Goal: Communication & Community: Answer question/provide support

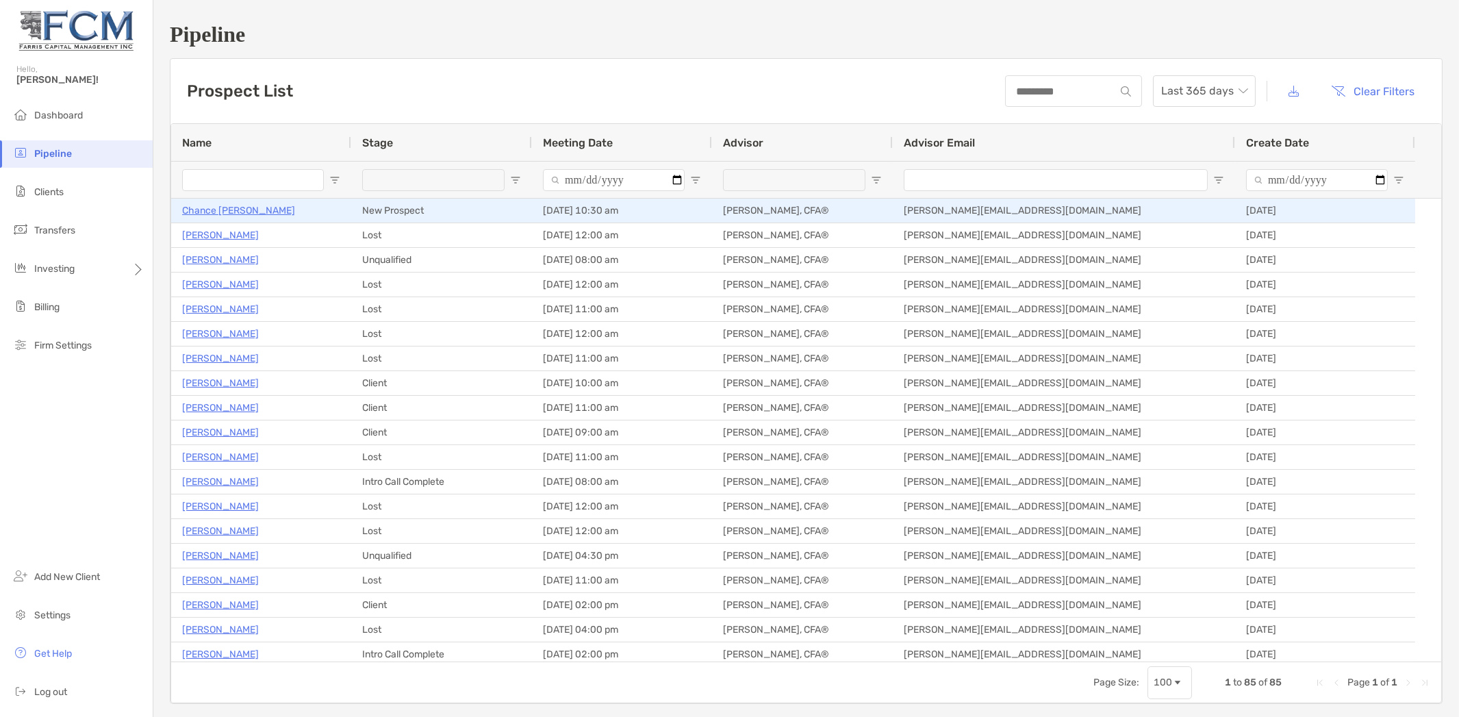
click at [211, 207] on p "Chance [PERSON_NAME]" at bounding box center [238, 210] width 113 height 17
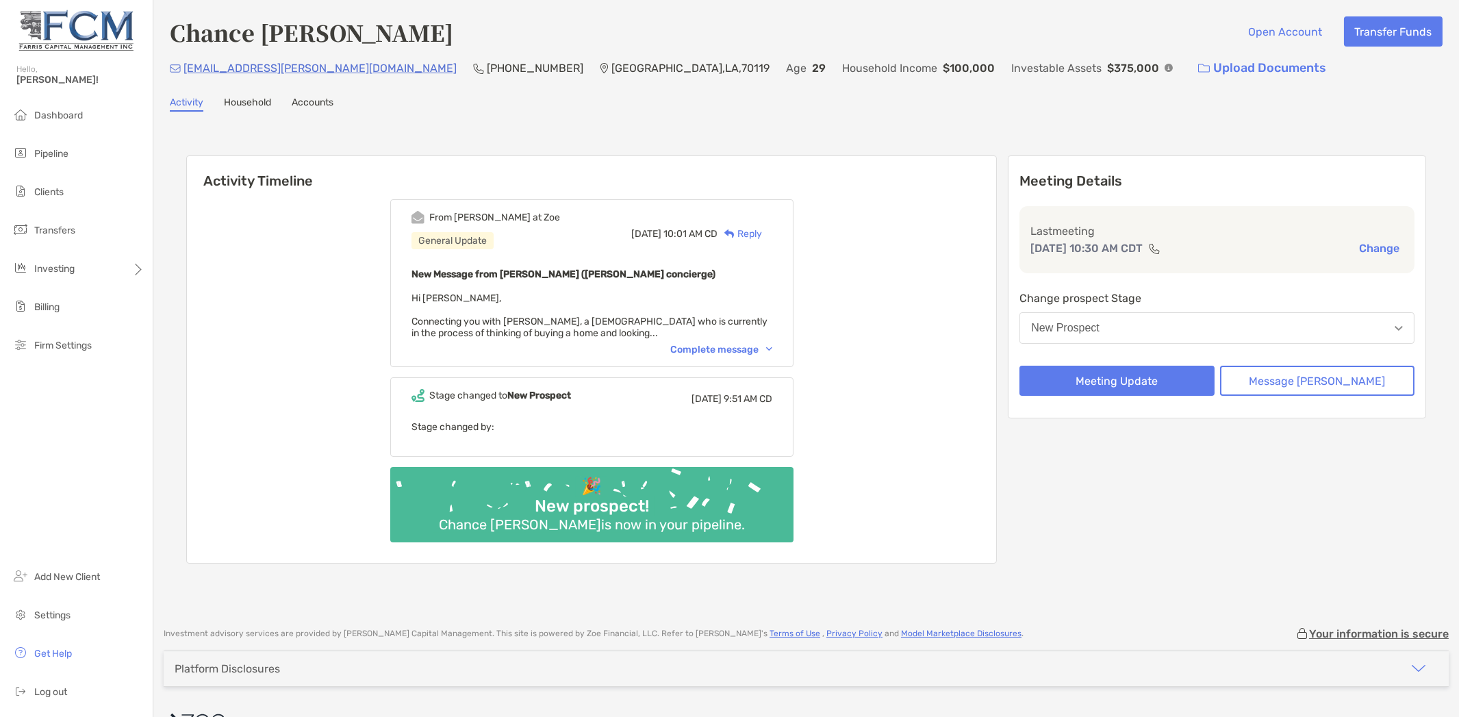
click at [731, 348] on div "Complete message" at bounding box center [721, 350] width 102 height 12
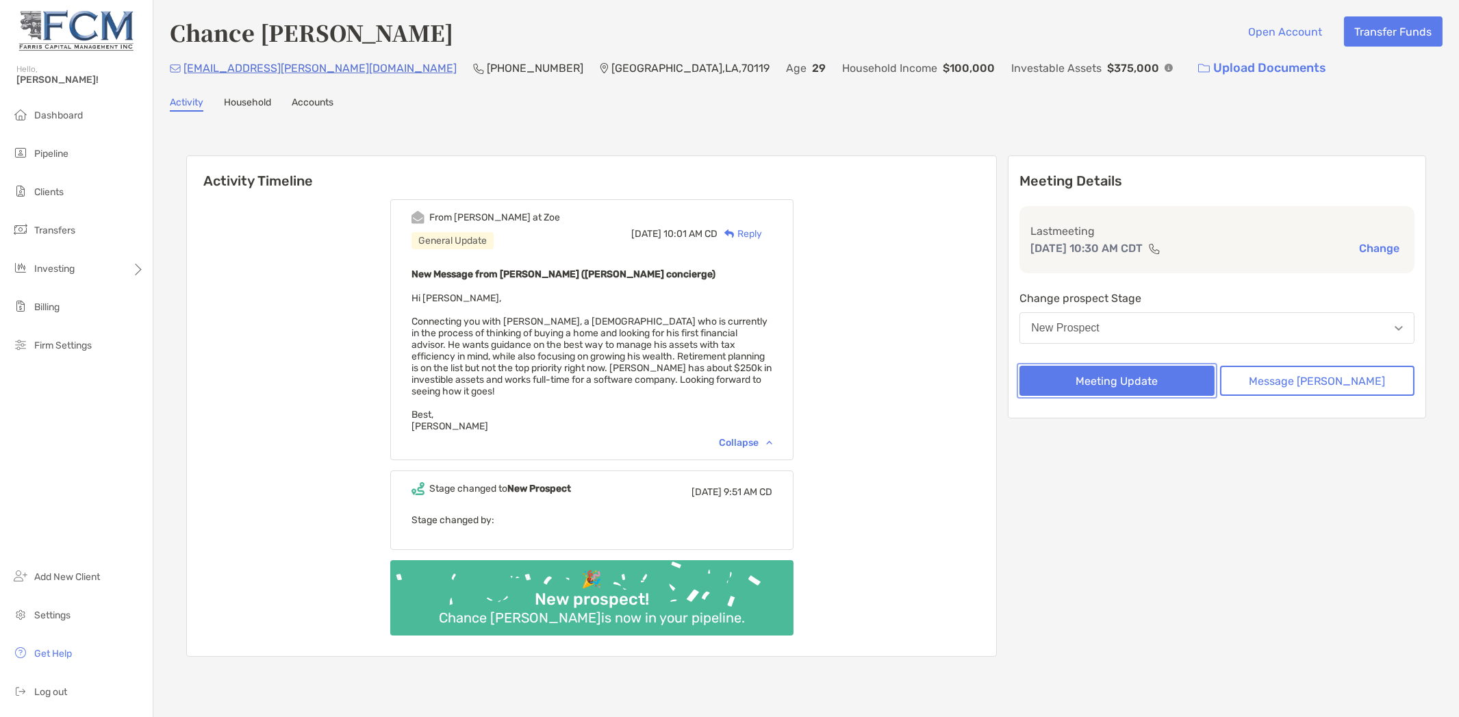
click at [1131, 379] on button "Meeting Update" at bounding box center [1116, 381] width 194 height 30
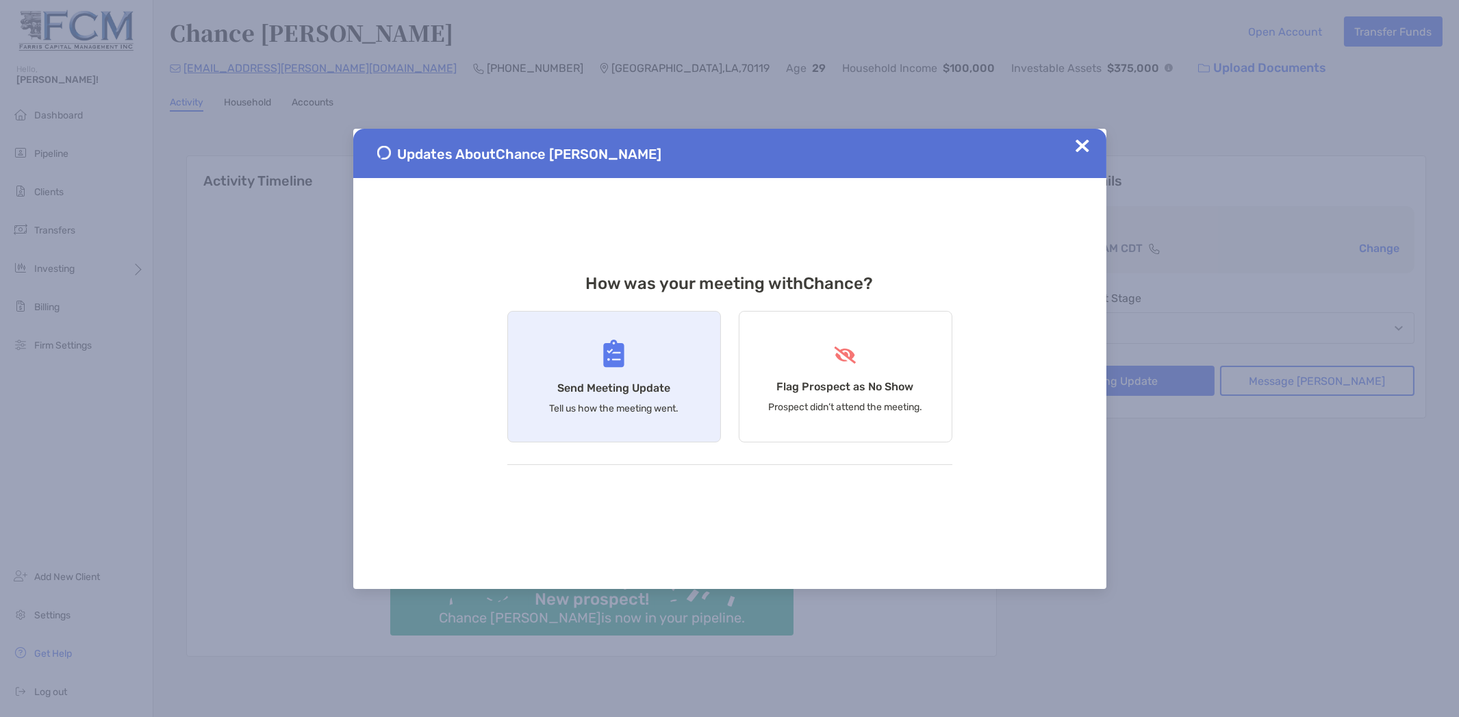
click at [611, 377] on div "Send Meeting Update Tell us how the meeting went." at bounding box center [614, 376] width 214 height 131
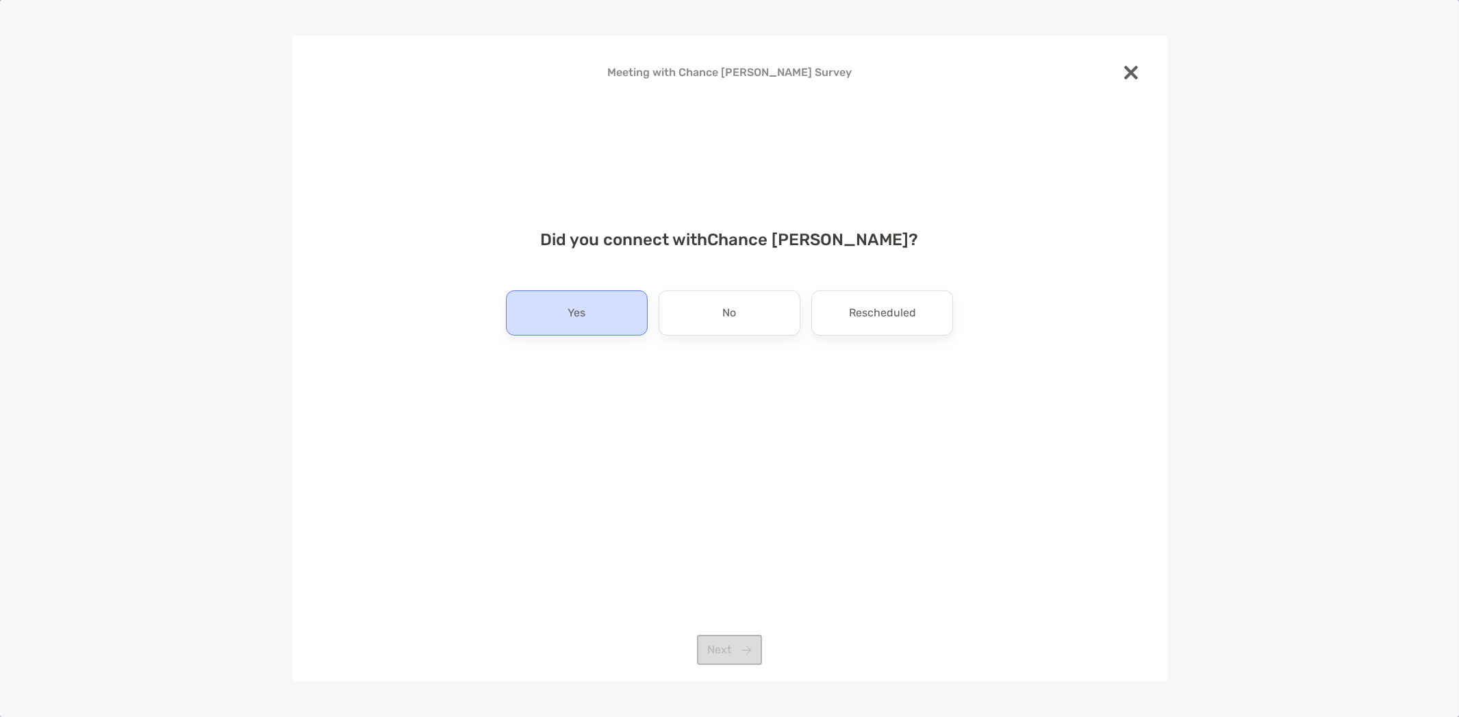
click at [557, 311] on div "Yes" at bounding box center [577, 312] width 142 height 45
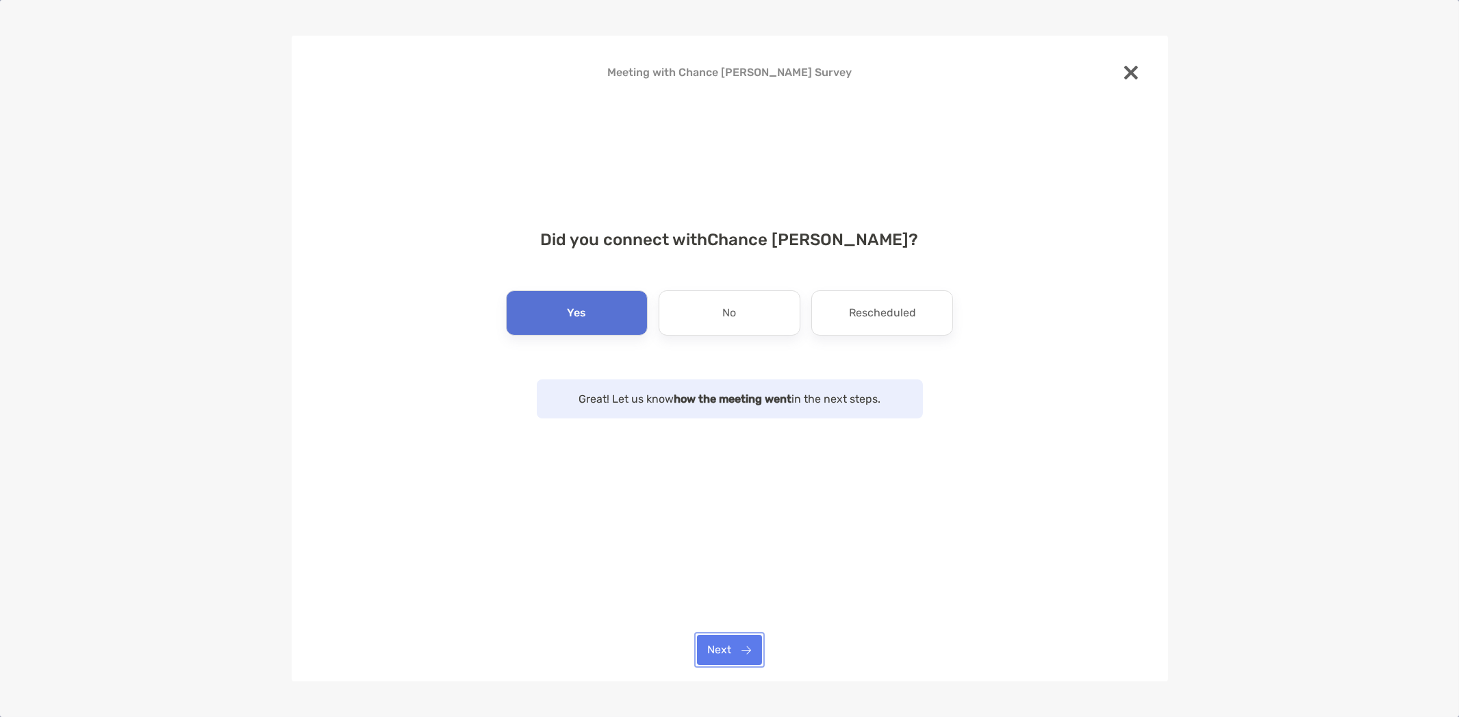
click at [745, 654] on button "Next" at bounding box center [729, 650] width 65 height 30
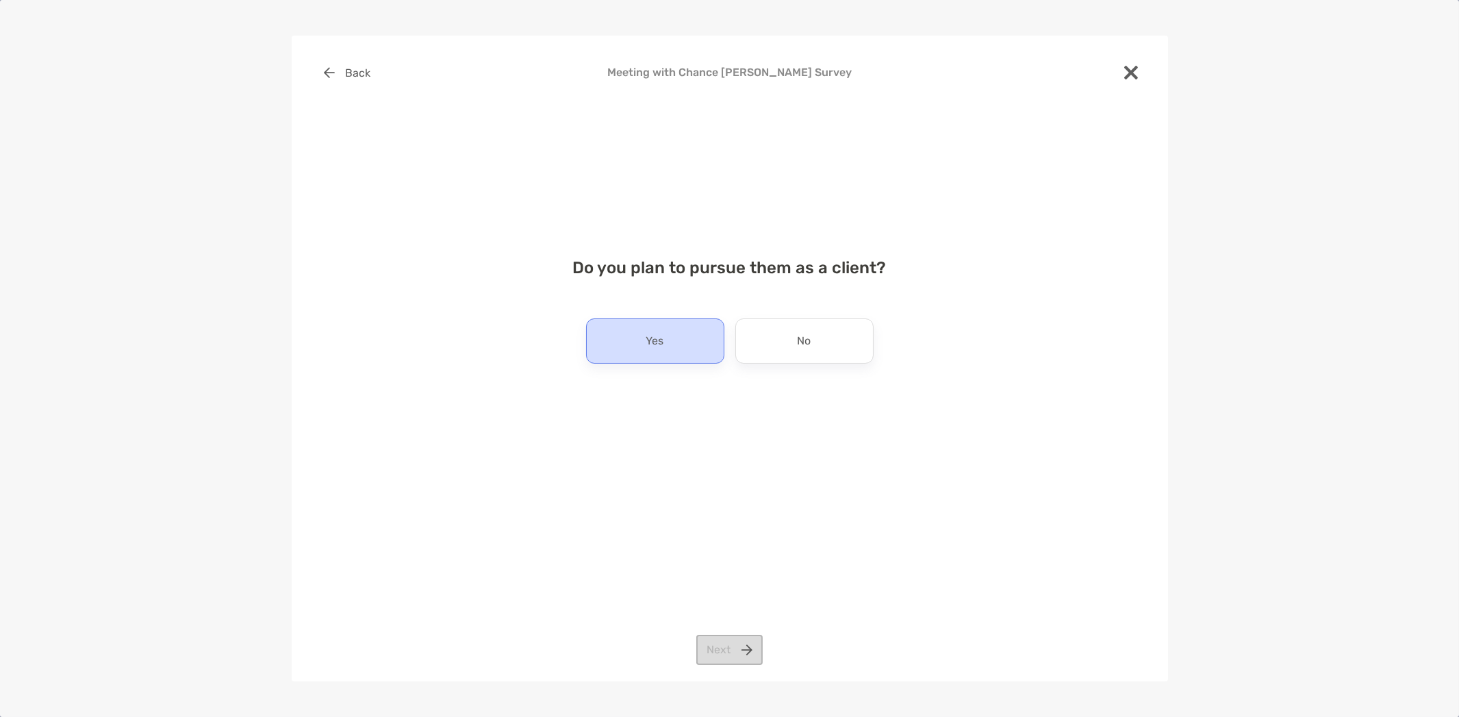
click at [611, 332] on div "Yes" at bounding box center [655, 340] width 138 height 45
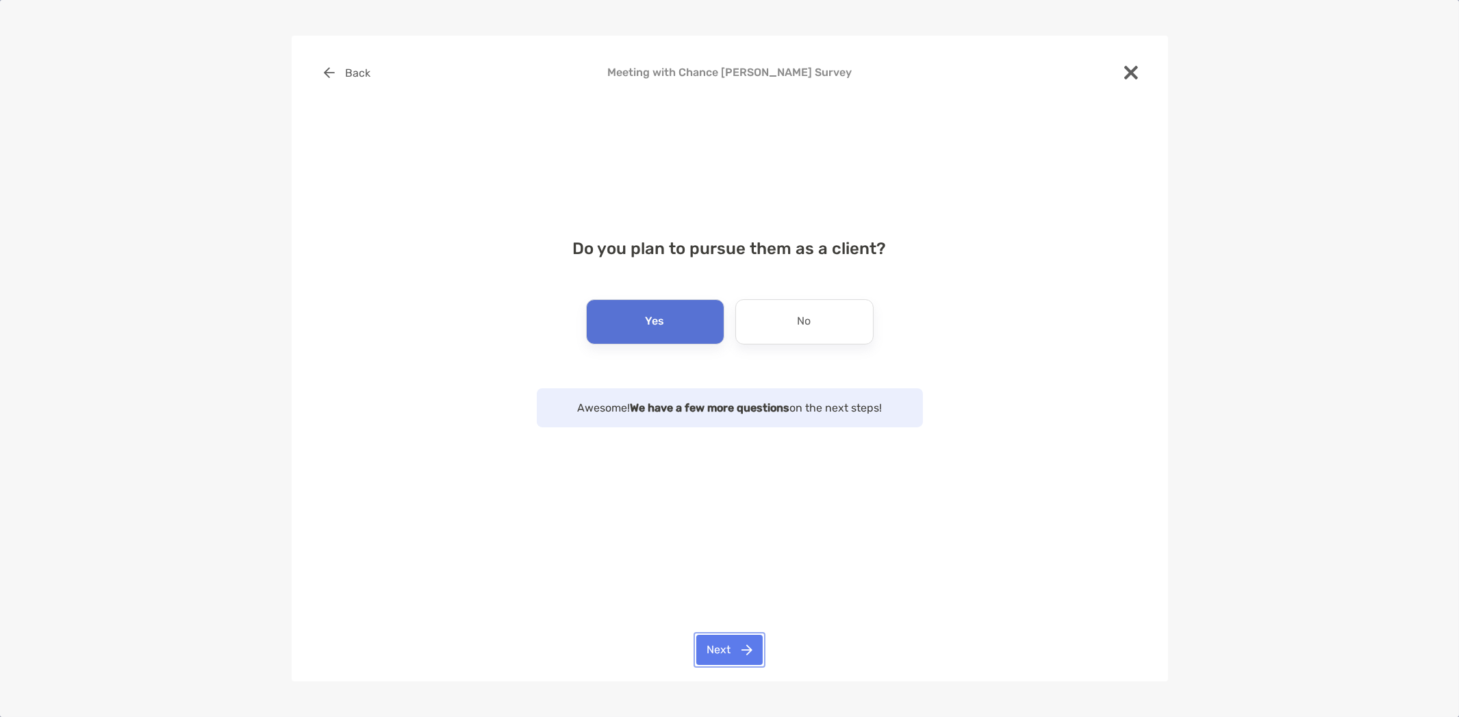
click at [721, 655] on button "Next" at bounding box center [729, 650] width 66 height 30
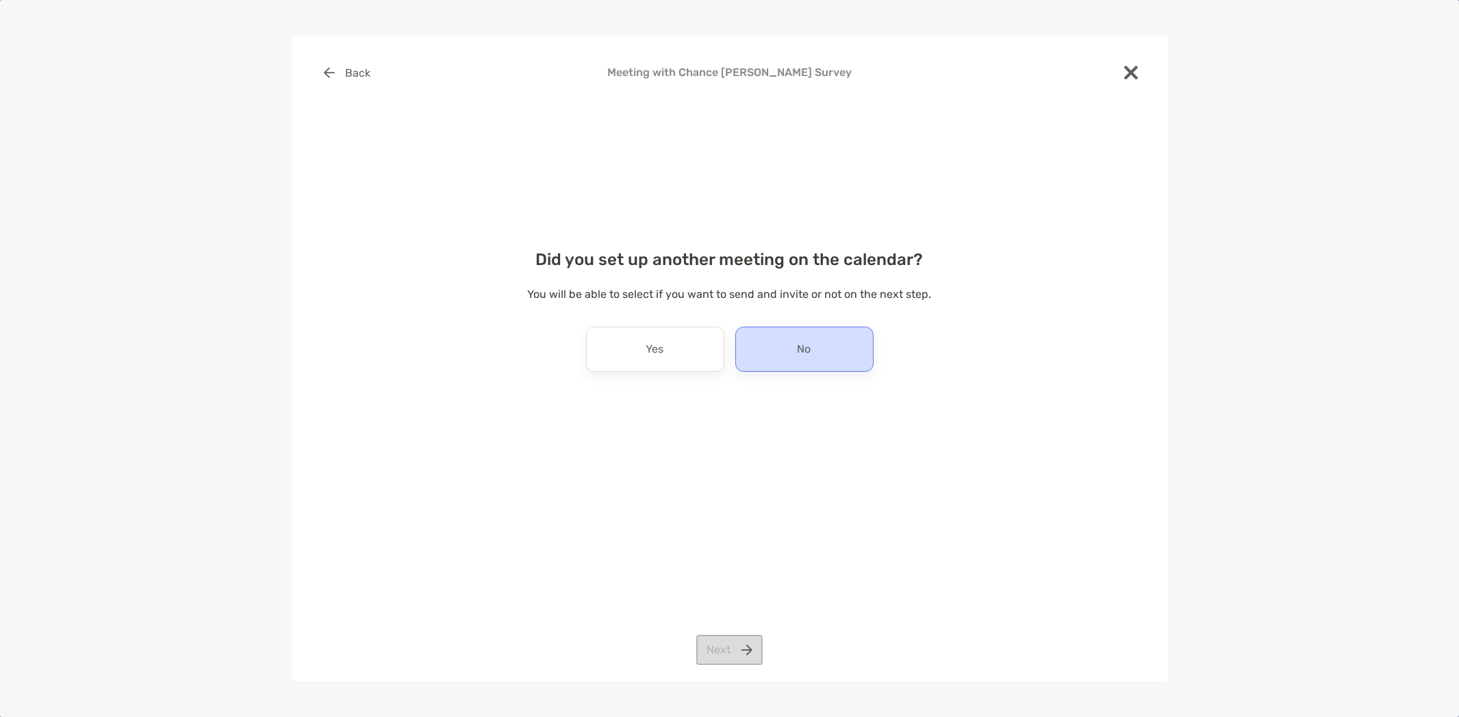
click at [791, 343] on div "No" at bounding box center [804, 349] width 138 height 45
click at [740, 648] on button "Next" at bounding box center [729, 650] width 66 height 30
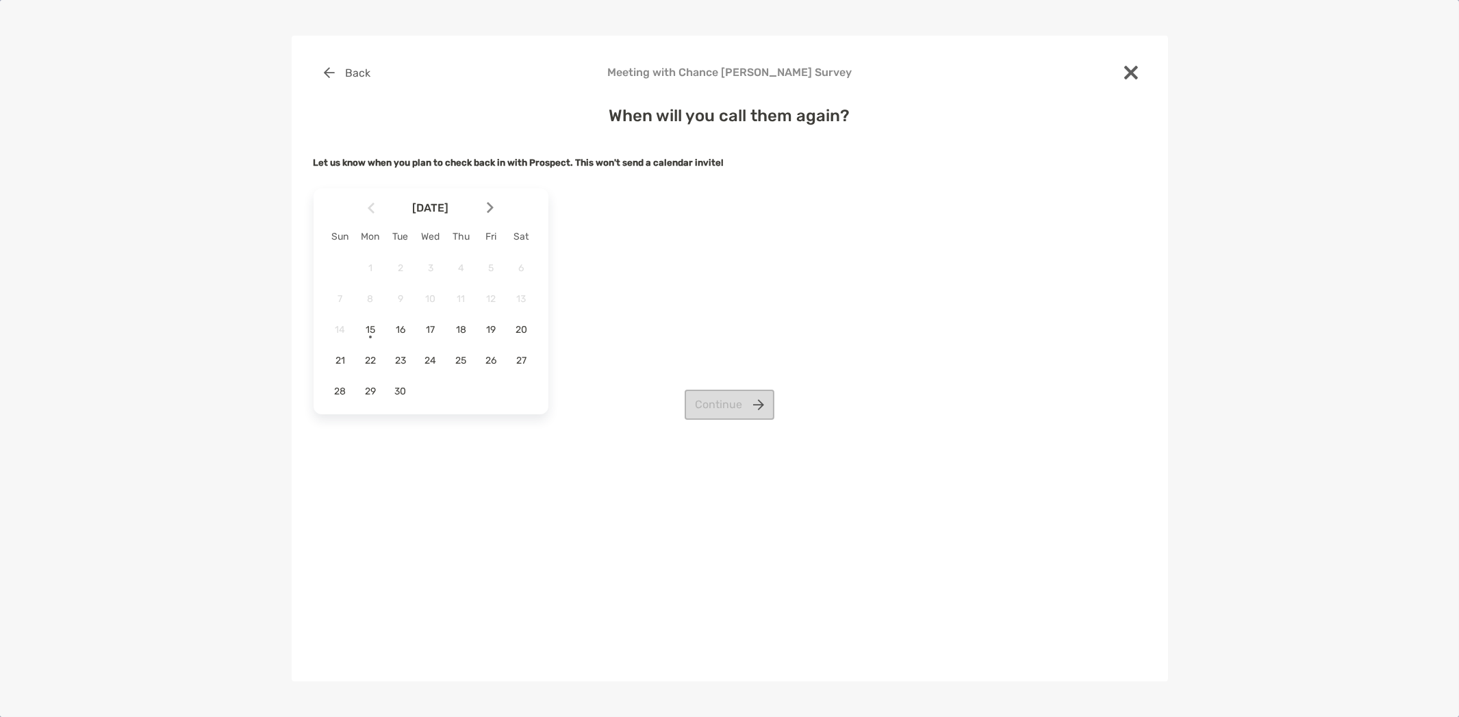
click at [494, 207] on div at bounding box center [495, 208] width 23 height 30
click at [368, 298] on span "6" at bounding box center [370, 299] width 23 height 12
click at [719, 401] on button "Continue" at bounding box center [730, 404] width 90 height 30
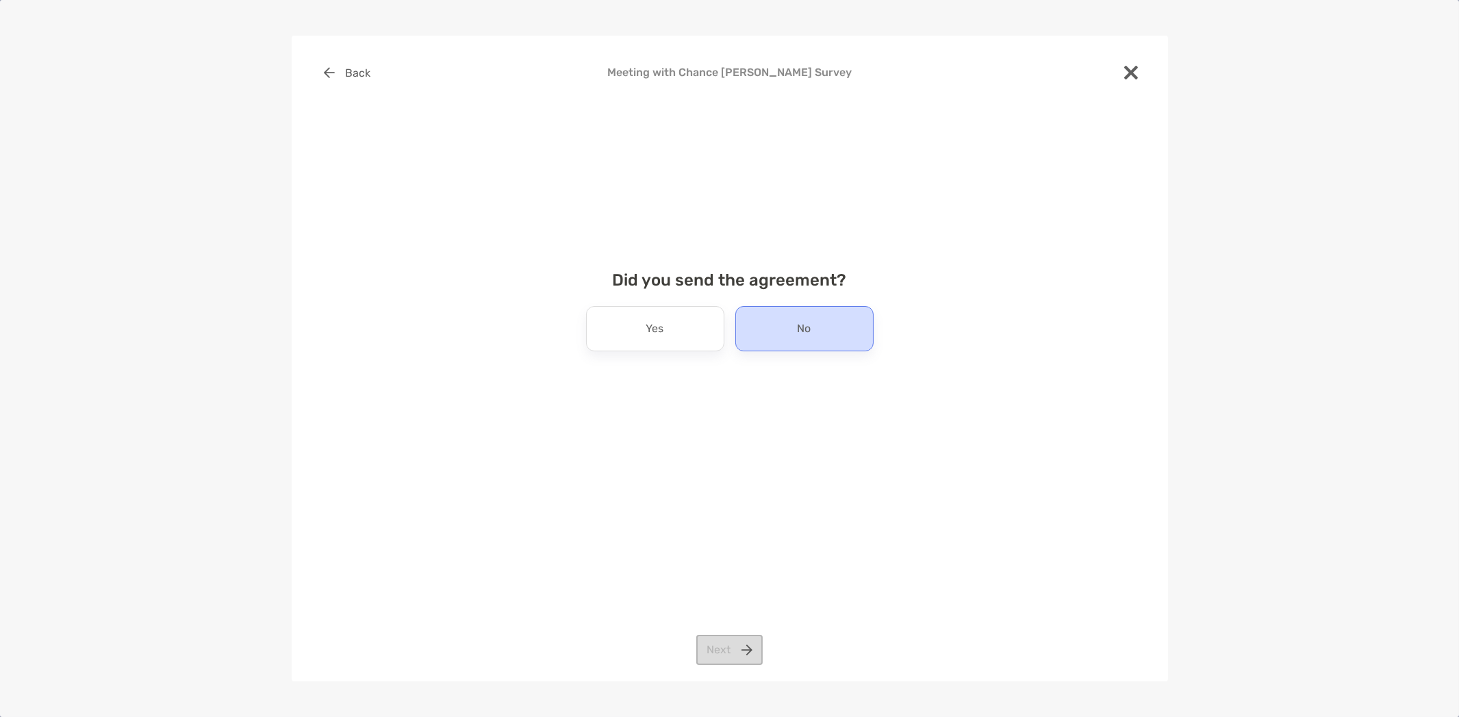
click at [770, 319] on div "No" at bounding box center [804, 328] width 138 height 45
click at [734, 665] on button "Next" at bounding box center [729, 650] width 66 height 30
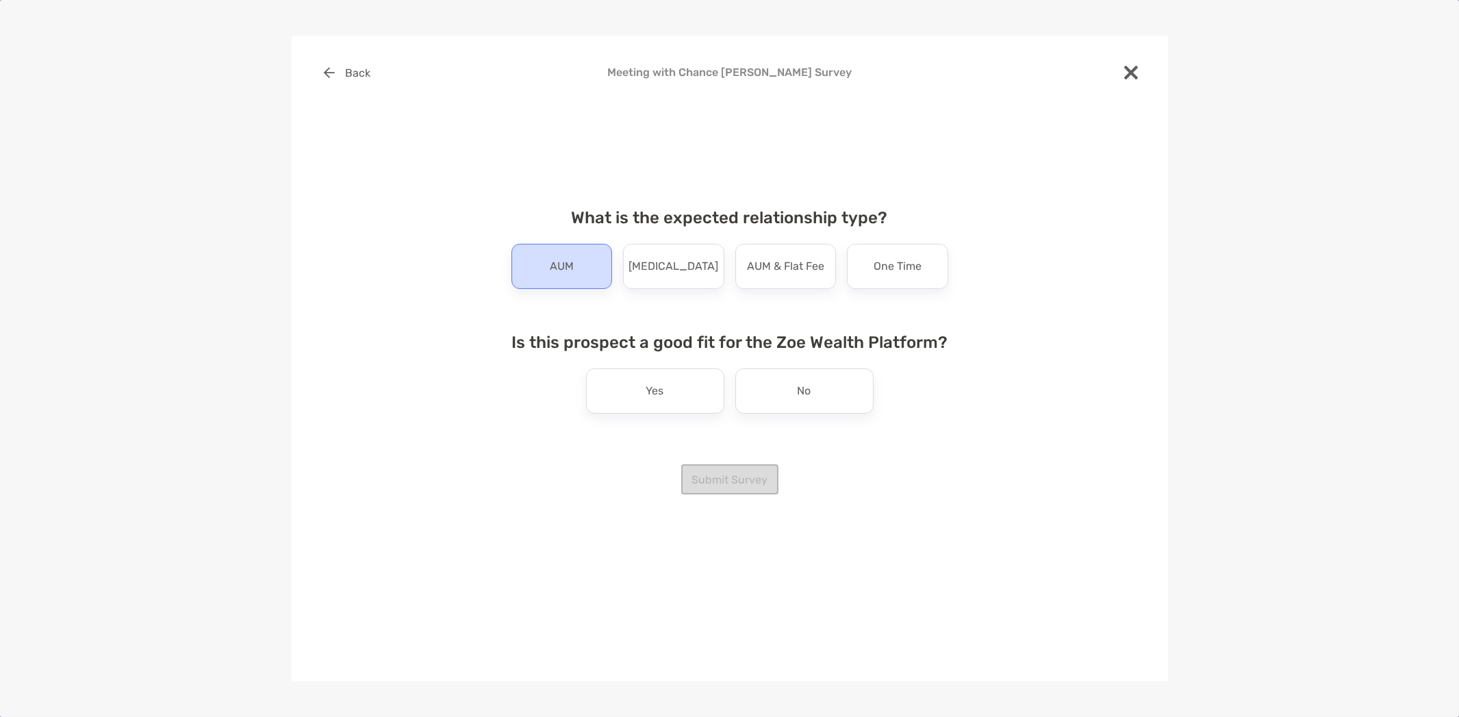
click at [559, 257] on p "AUM" at bounding box center [562, 266] width 24 height 22
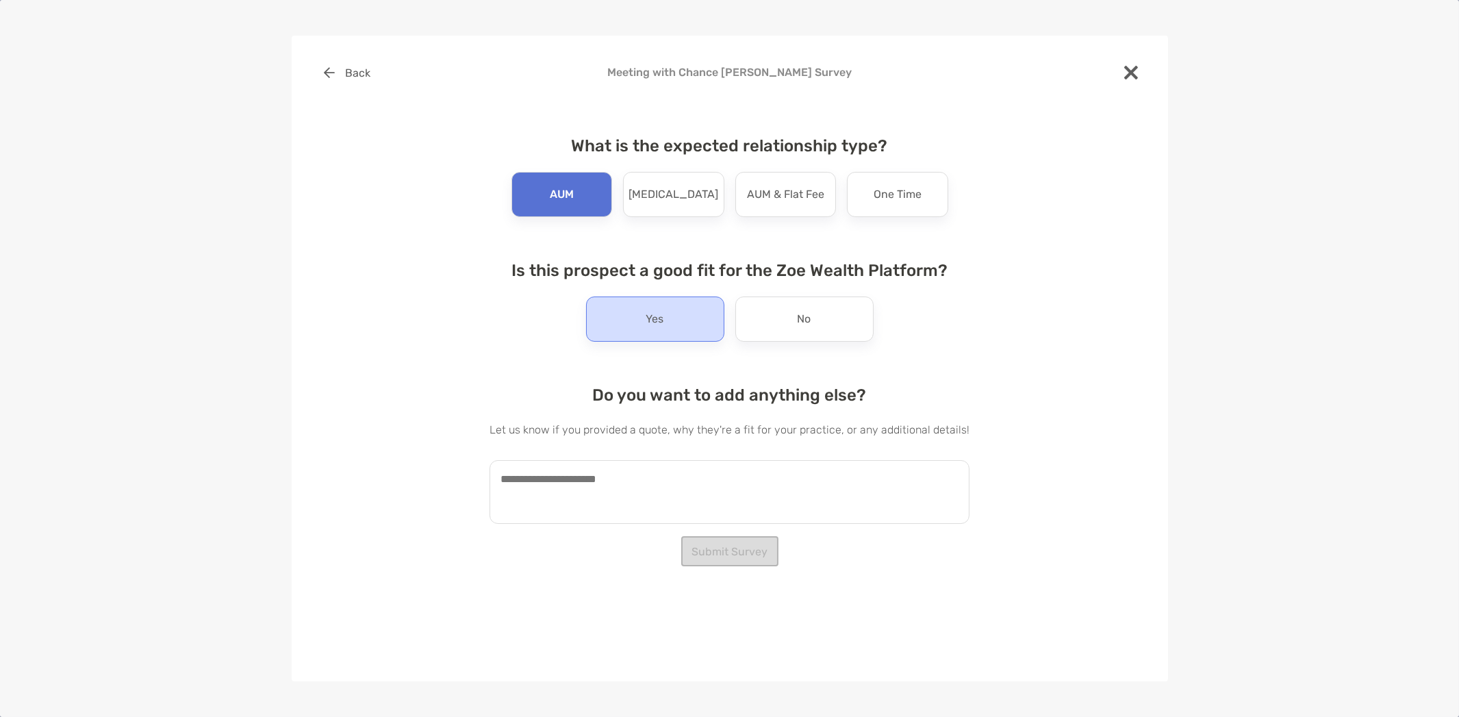
click at [666, 312] on div "Yes" at bounding box center [655, 318] width 138 height 45
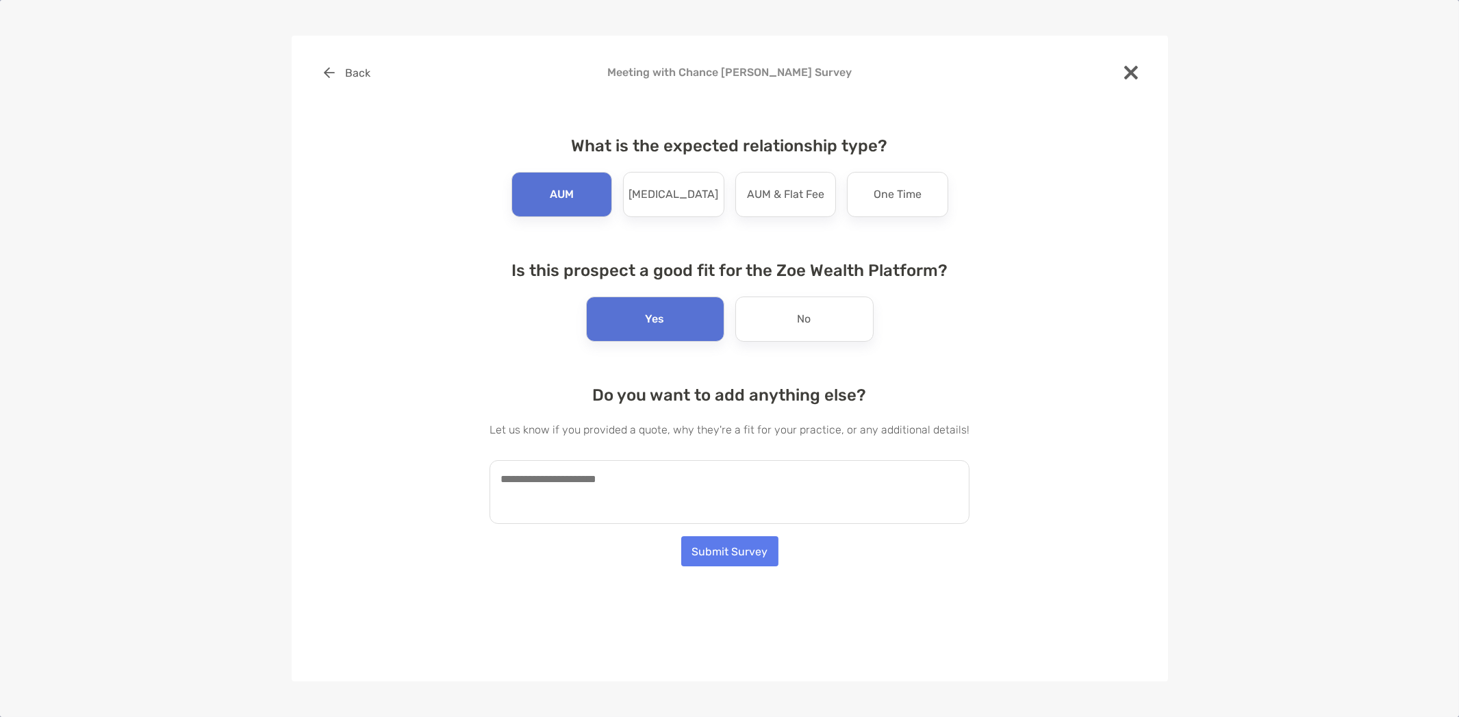
click at [624, 494] on textarea at bounding box center [729, 492] width 480 height 64
type textarea "*"
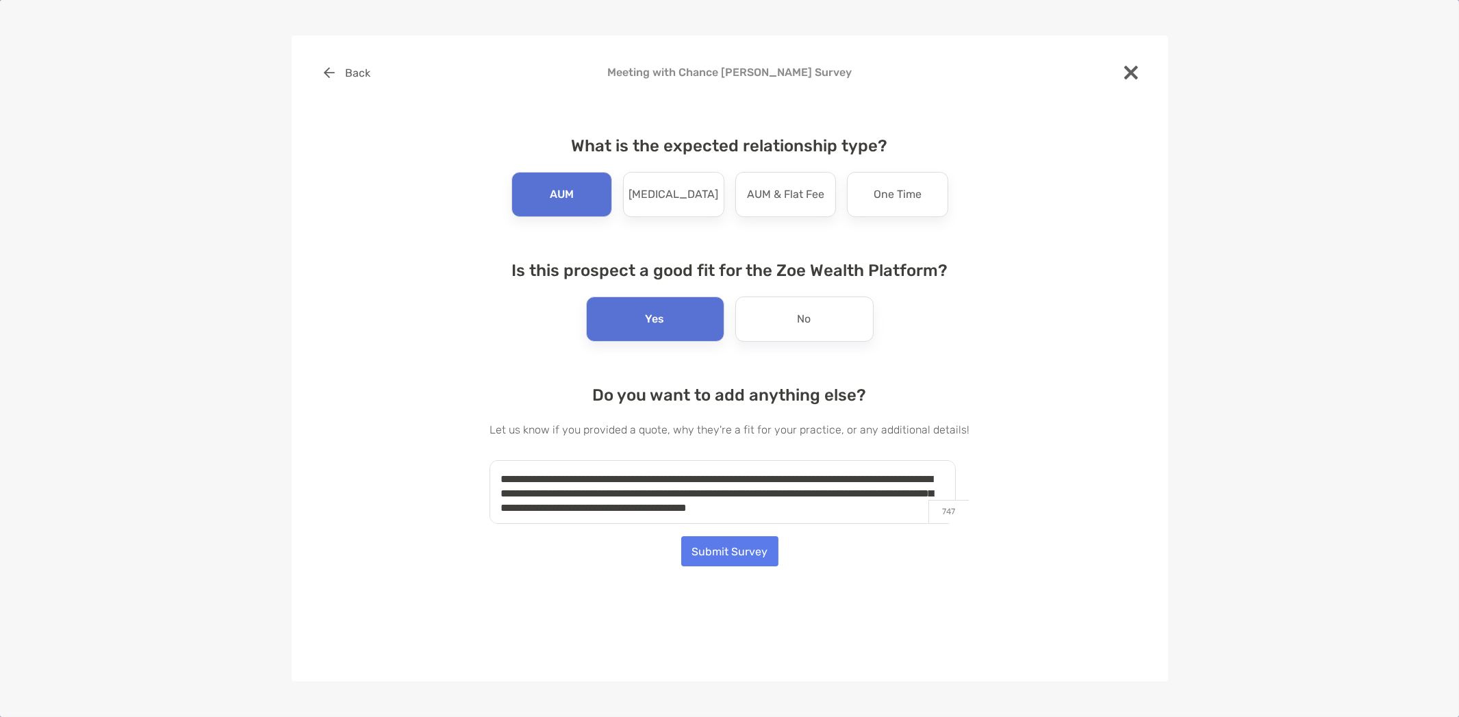
scroll to position [5, 0]
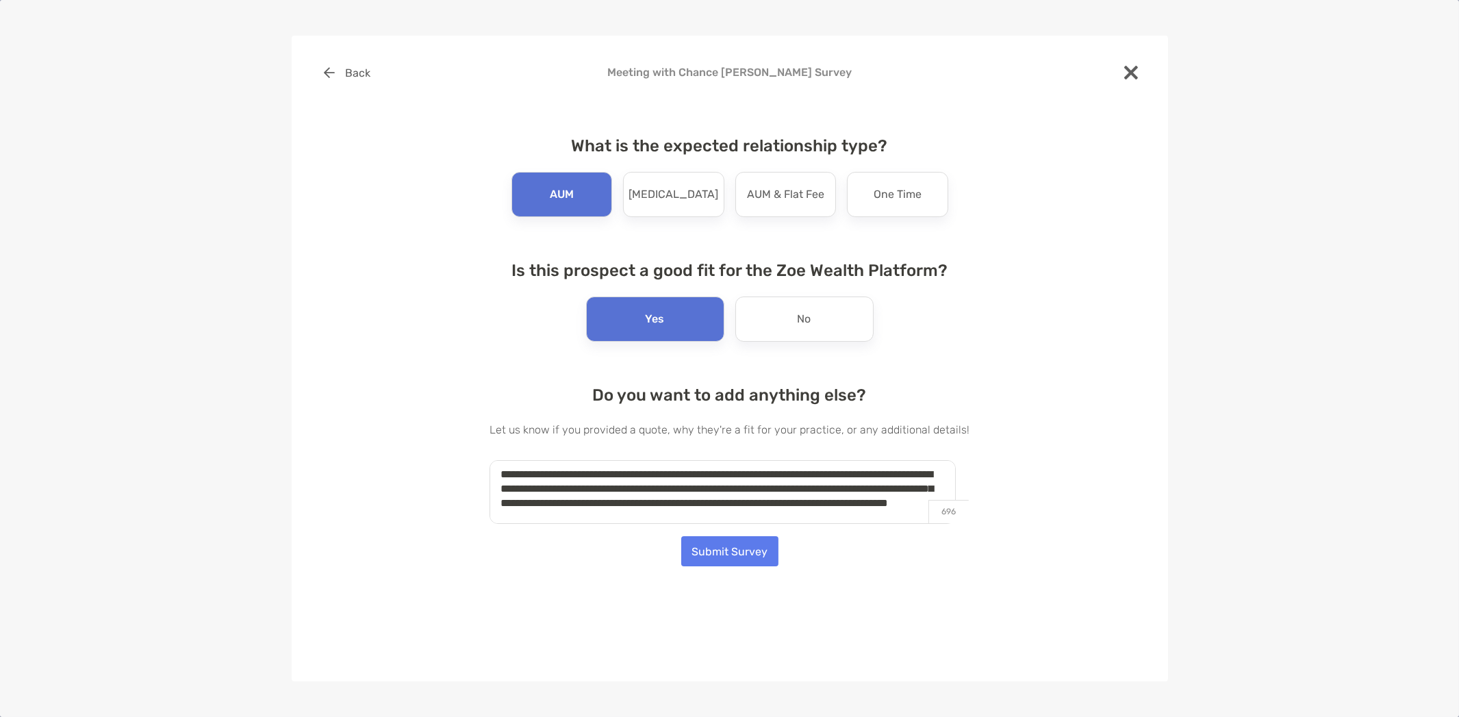
type textarea "**********"
click at [730, 545] on button "Submit Survey" at bounding box center [729, 551] width 97 height 30
